Goal: Information Seeking & Learning: Learn about a topic

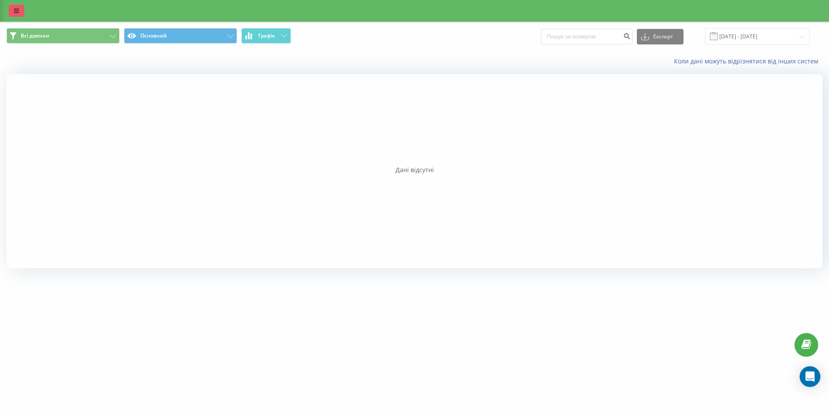
click at [14, 9] on icon at bounding box center [16, 11] width 5 height 6
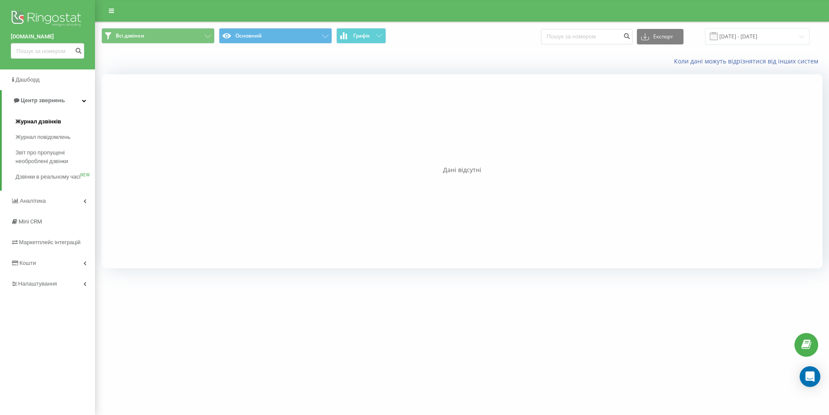
click at [47, 124] on span "Журнал дзвінків" at bounding box center [39, 121] width 46 height 9
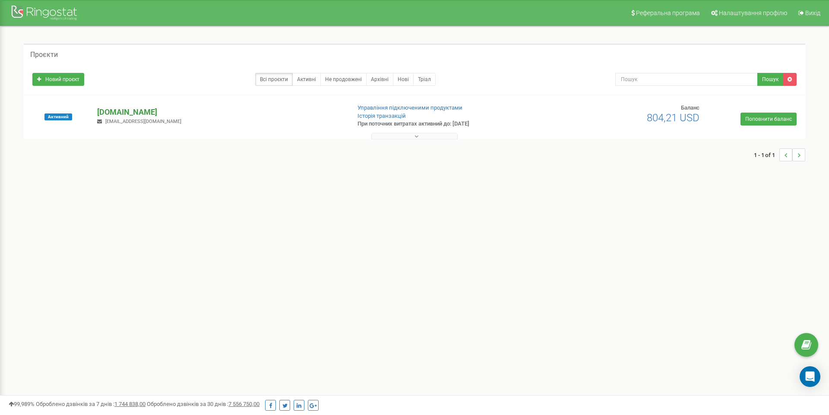
click at [137, 114] on p "[DOMAIN_NAME]" at bounding box center [220, 112] width 246 height 11
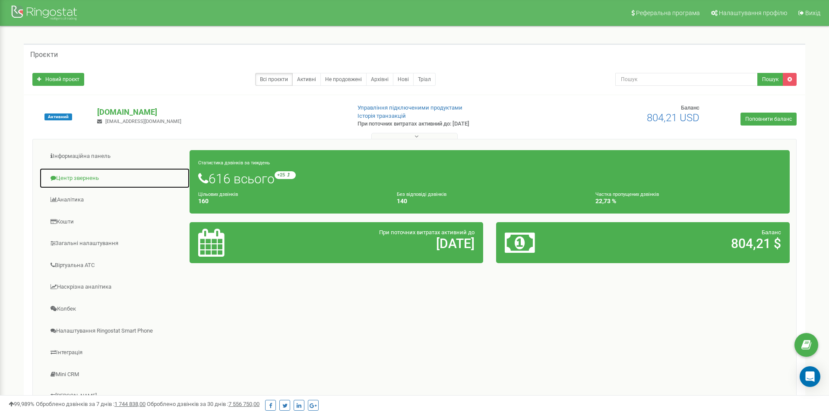
click at [91, 174] on link "Центр звернень" at bounding box center [114, 178] width 151 height 21
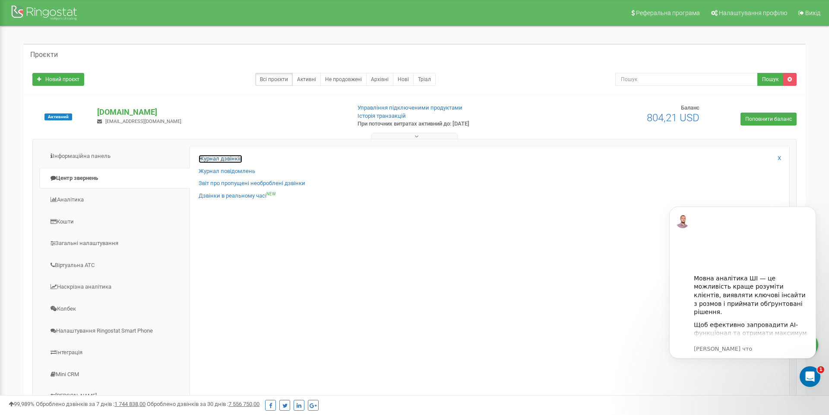
click at [225, 155] on link "Журнал дзвінків" at bounding box center [221, 159] width 44 height 8
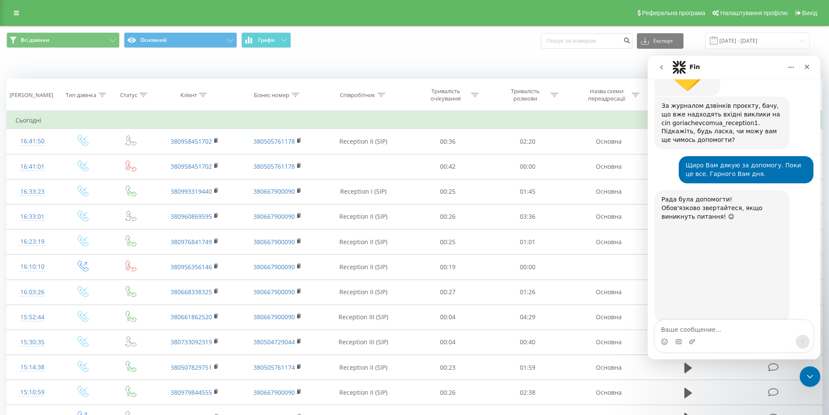
scroll to position [760, 0]
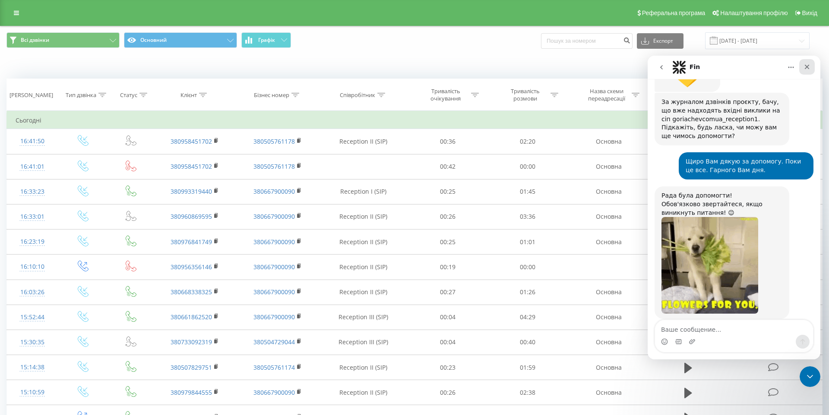
click at [808, 65] on icon "Закрыть" at bounding box center [806, 67] width 5 height 5
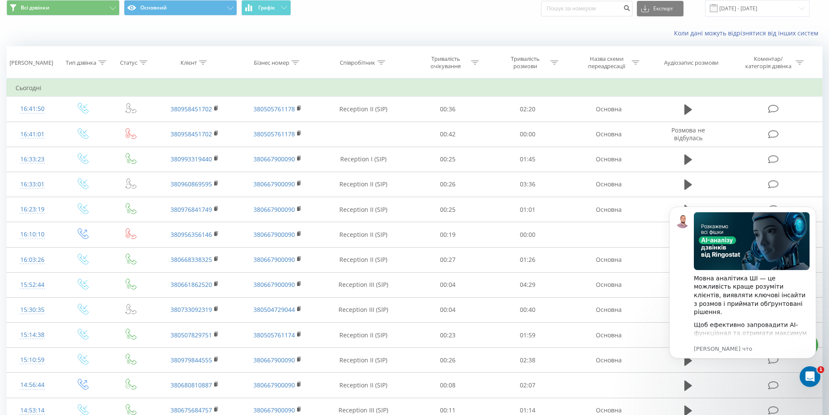
scroll to position [33, 0]
click at [812, 209] on icon "Dismiss notification" at bounding box center [813, 209] width 5 height 5
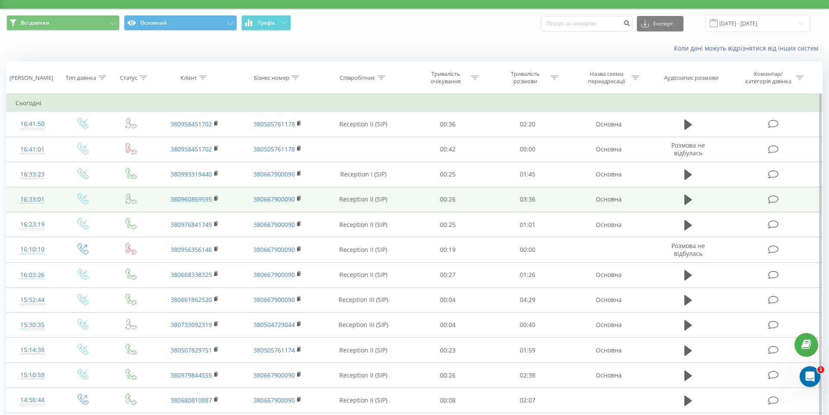
scroll to position [0, 0]
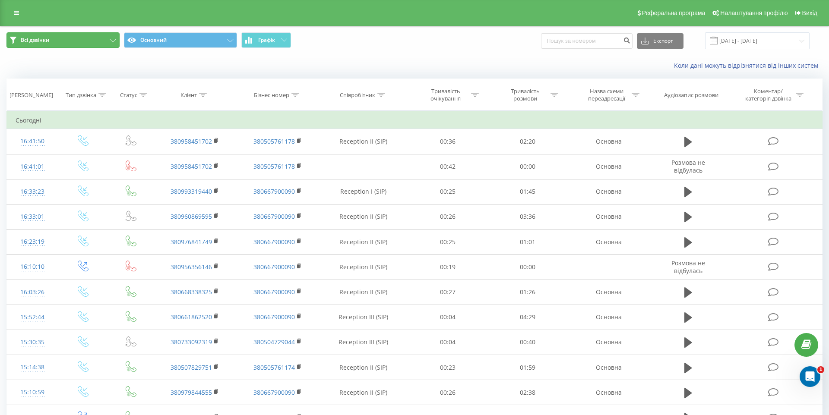
click at [119, 36] on button "Всі дзвінки" at bounding box center [62, 40] width 113 height 16
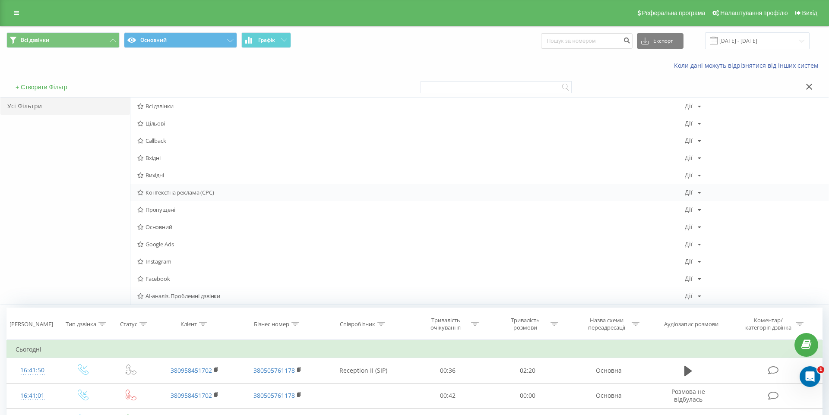
click at [184, 192] on span "Контекстна реклама (CPC)" at bounding box center [410, 192] width 547 height 6
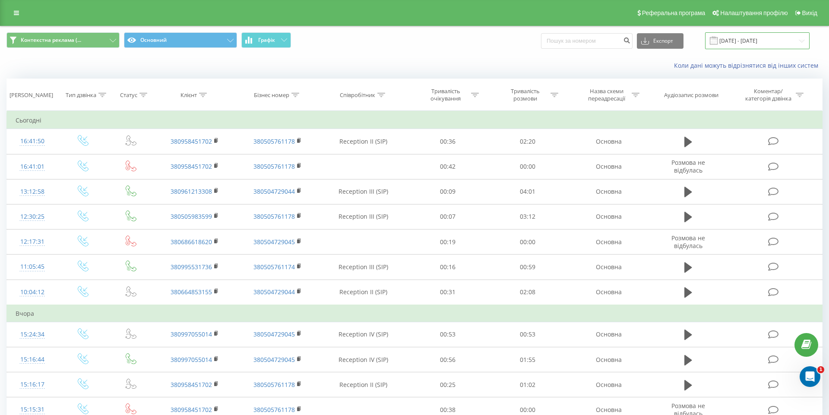
click at [754, 42] on input "20.07.2025 - 20.08.2025" at bounding box center [757, 40] width 104 height 17
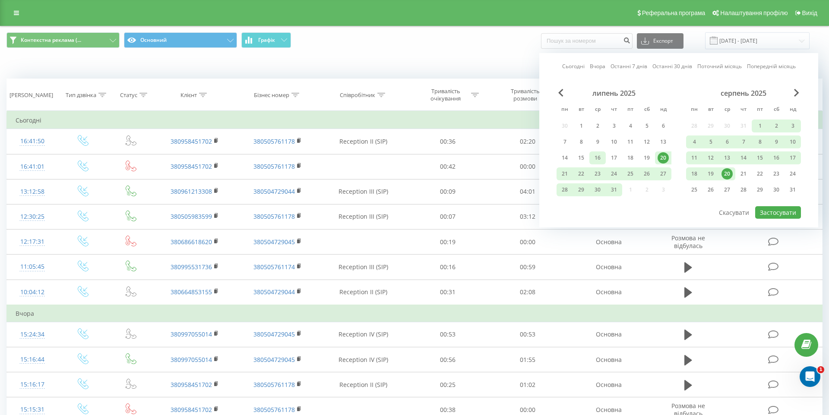
click at [598, 157] on div "16" at bounding box center [597, 157] width 11 height 11
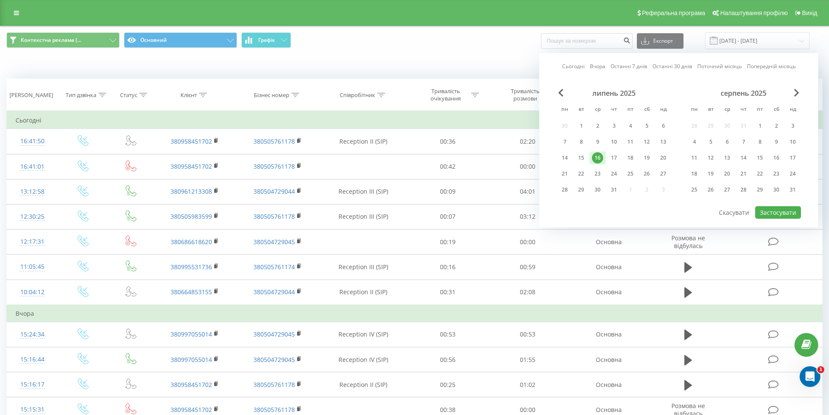
click at [598, 157] on div "16" at bounding box center [597, 157] width 11 height 11
click at [583, 157] on div "15" at bounding box center [580, 157] width 11 height 11
click at [763, 158] on div "15" at bounding box center [759, 157] width 11 height 11
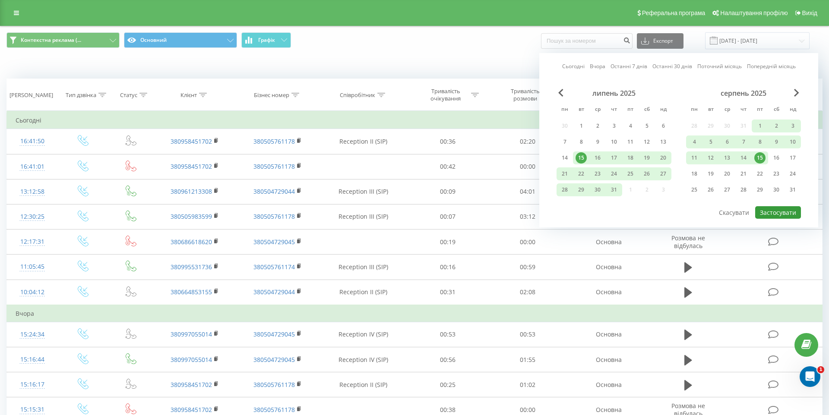
click at [778, 212] on button "Застосувати" at bounding box center [778, 212] width 46 height 13
type input "15.07.2025 - 15.08.2025"
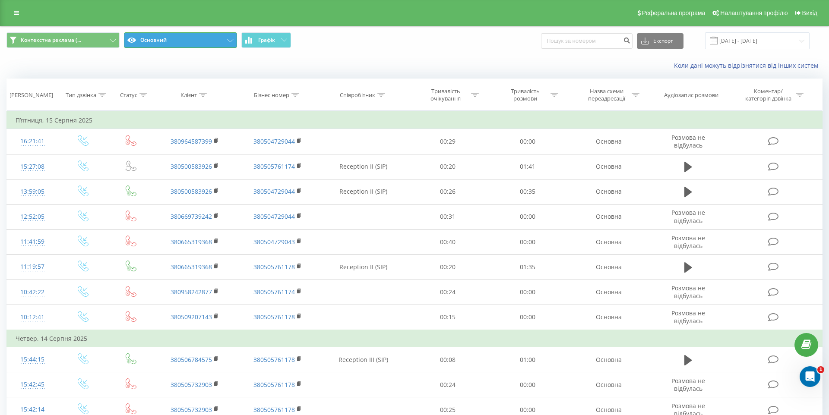
click at [170, 43] on button "Основний" at bounding box center [180, 40] width 113 height 16
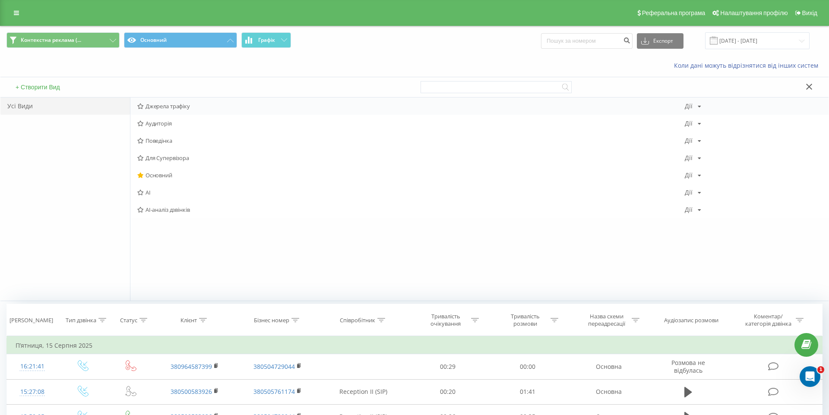
click at [177, 108] on span "Джерела трафіку" at bounding box center [410, 106] width 547 height 6
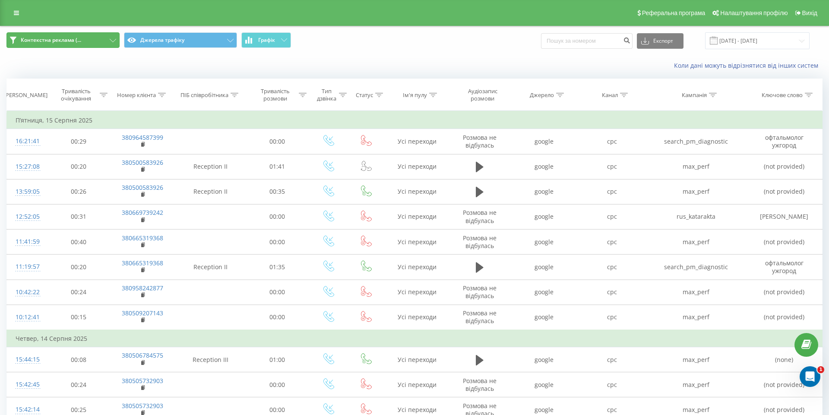
click at [99, 37] on button "Контекстна реклама (..." at bounding box center [62, 40] width 113 height 16
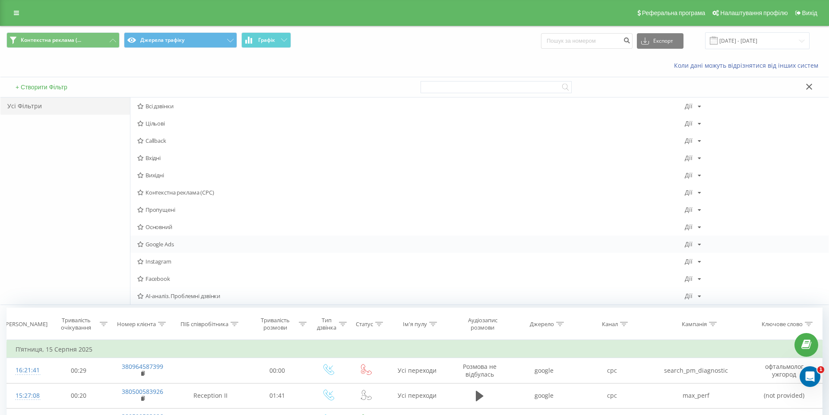
click at [164, 244] on span "Google Ads" at bounding box center [410, 244] width 547 height 6
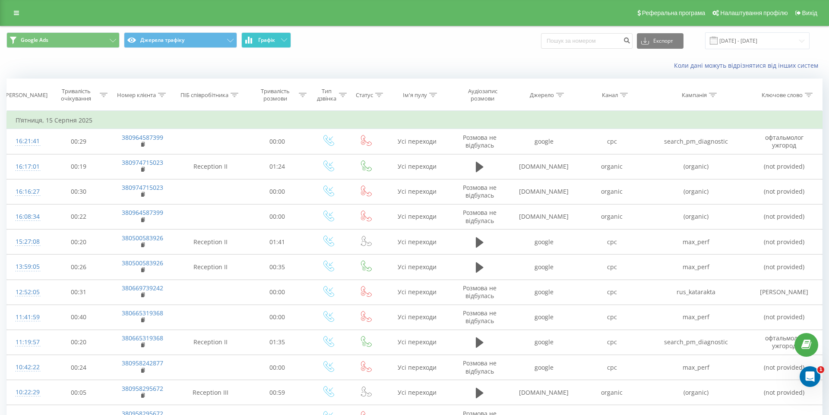
click at [280, 36] on button "Графік" at bounding box center [266, 40] width 50 height 16
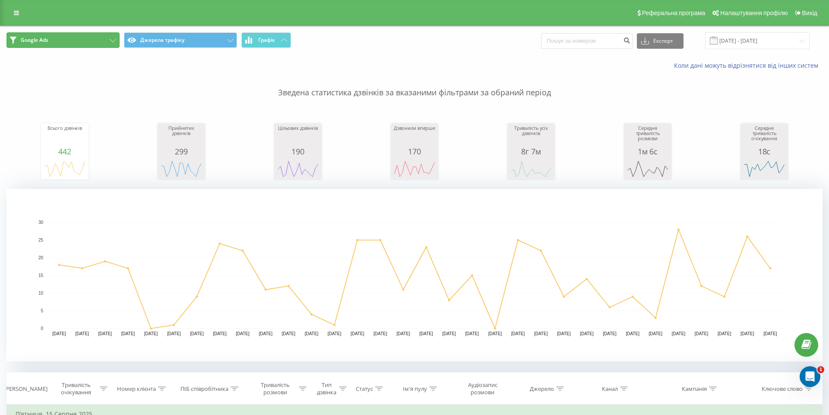
click at [95, 43] on button "Google Ads" at bounding box center [62, 40] width 113 height 16
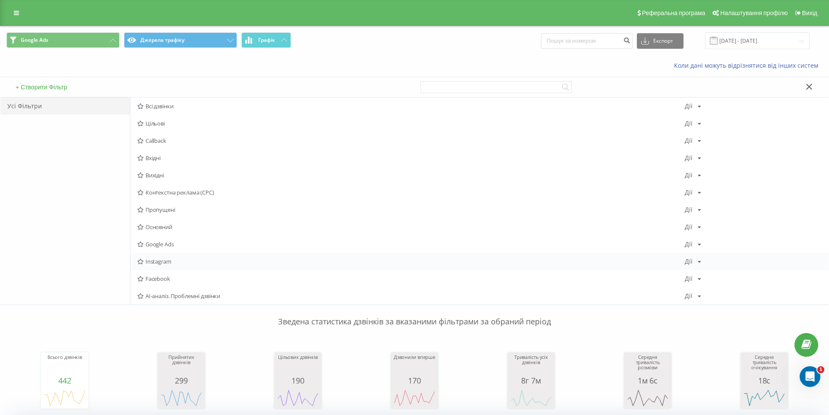
click at [164, 259] on span "Instagram" at bounding box center [410, 261] width 547 height 6
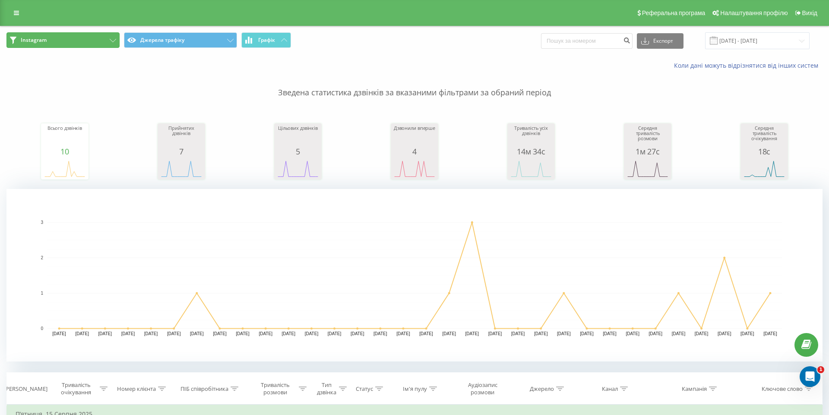
click at [81, 36] on button "Instagram" at bounding box center [62, 40] width 113 height 16
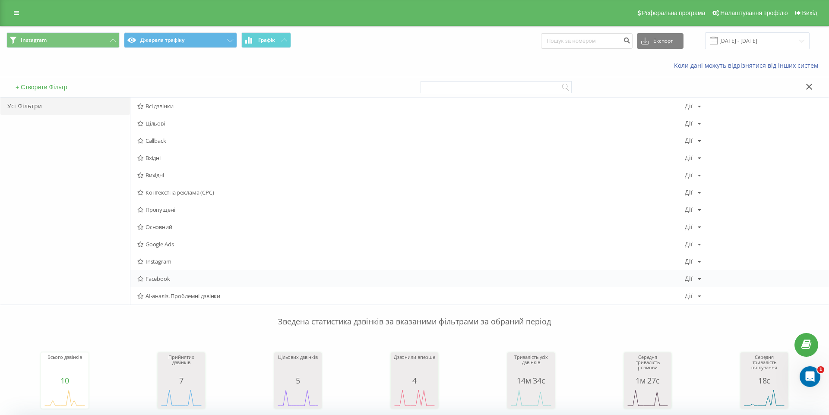
click at [156, 276] on span "Facebook" at bounding box center [410, 279] width 547 height 6
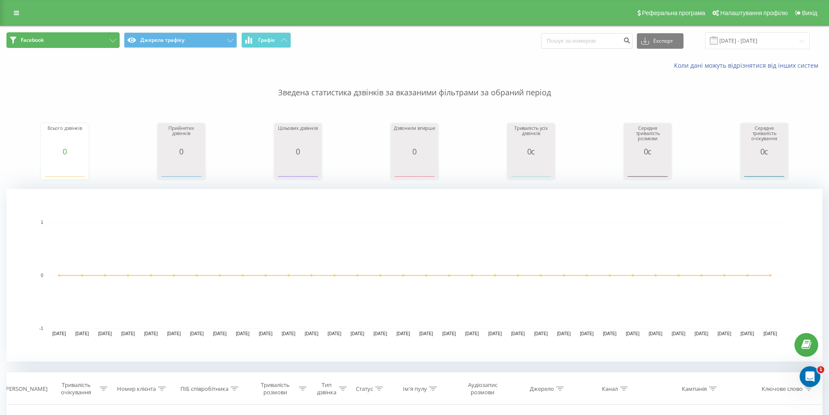
click at [104, 37] on button "Facebook" at bounding box center [62, 40] width 113 height 16
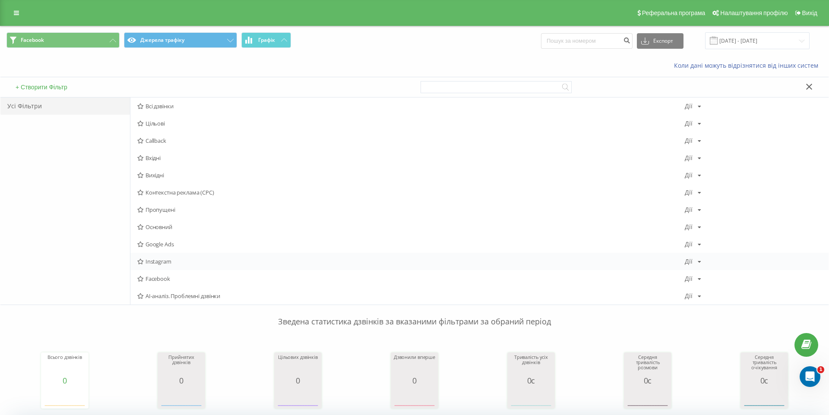
click at [161, 263] on span "Instagram" at bounding box center [410, 261] width 547 height 6
